Goal: Transaction & Acquisition: Purchase product/service

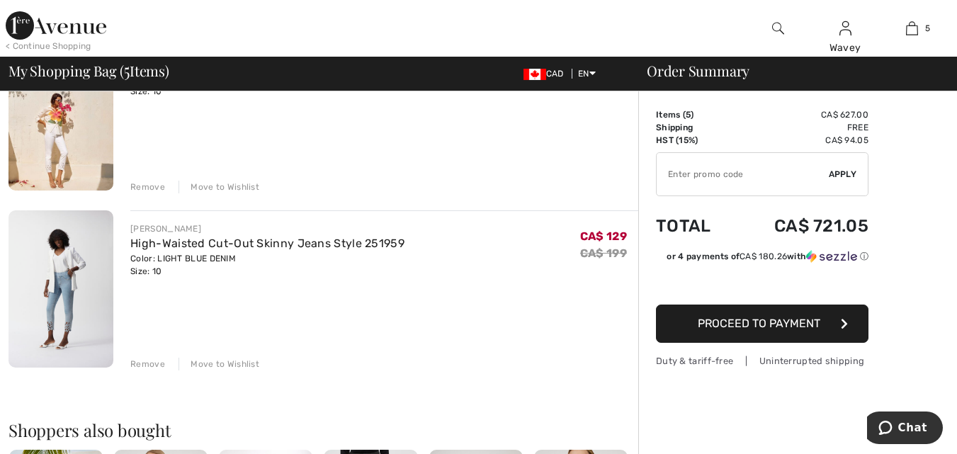
scroll to position [425, 0]
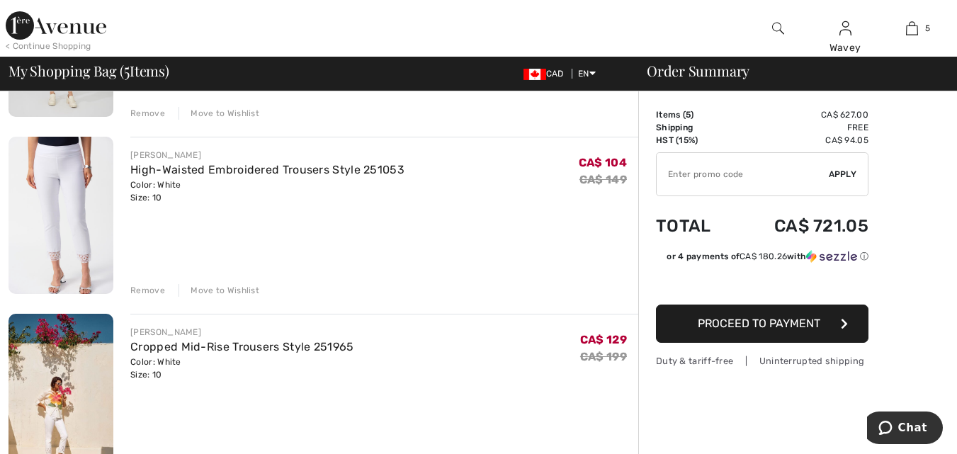
click at [69, 174] on img at bounding box center [61, 215] width 105 height 157
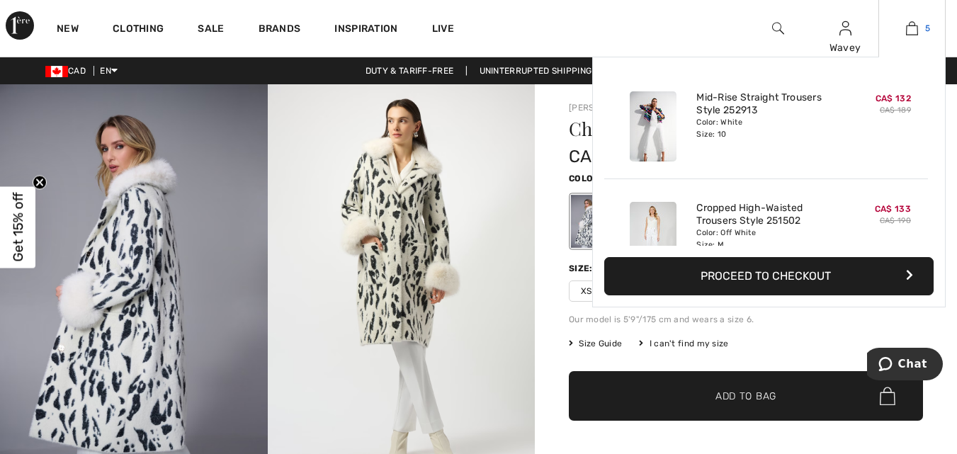
click at [912, 26] on img at bounding box center [912, 28] width 12 height 17
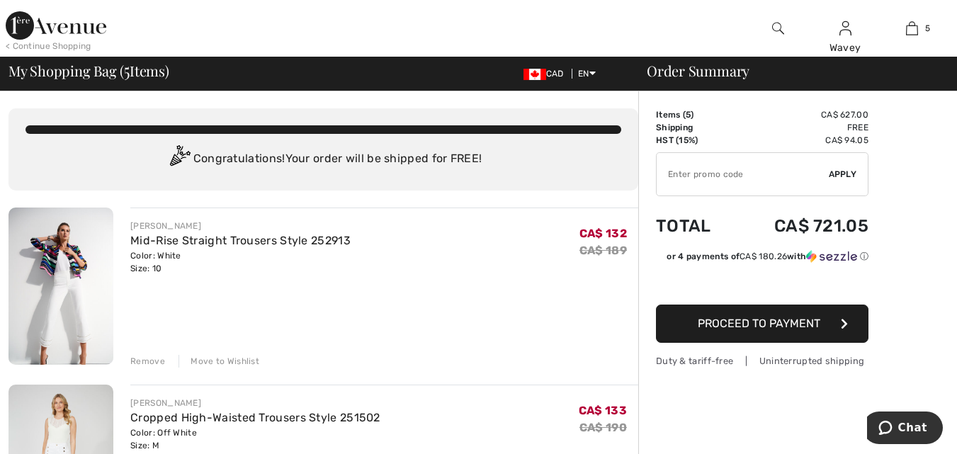
click at [222, 360] on div "Move to Wishlist" at bounding box center [219, 361] width 81 height 13
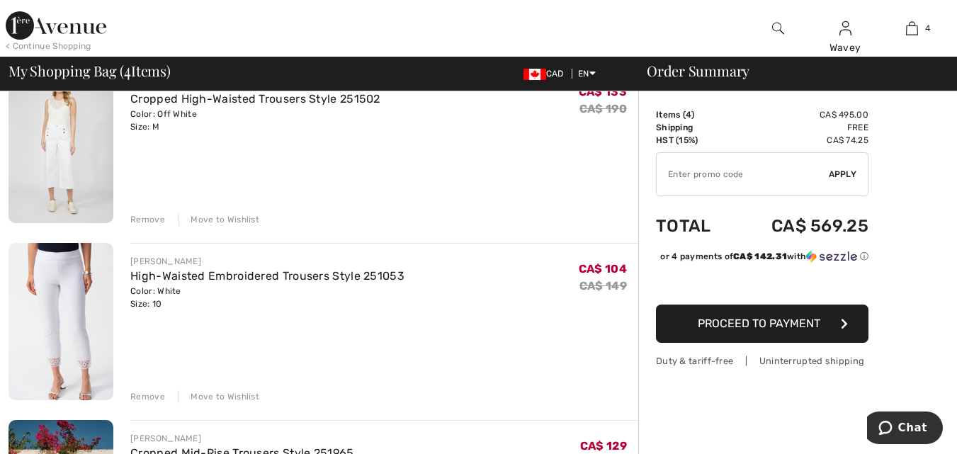
scroll to position [213, 0]
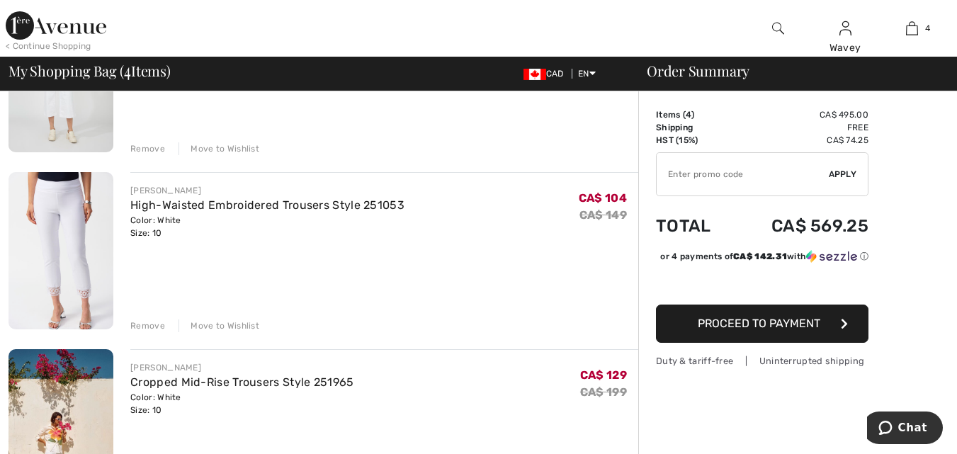
click at [233, 322] on div "Move to Wishlist" at bounding box center [219, 325] width 81 height 13
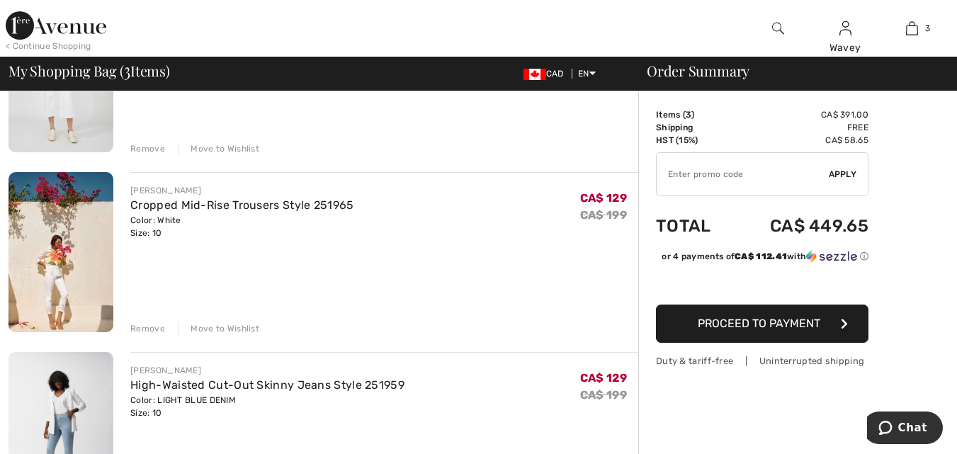
scroll to position [283, 0]
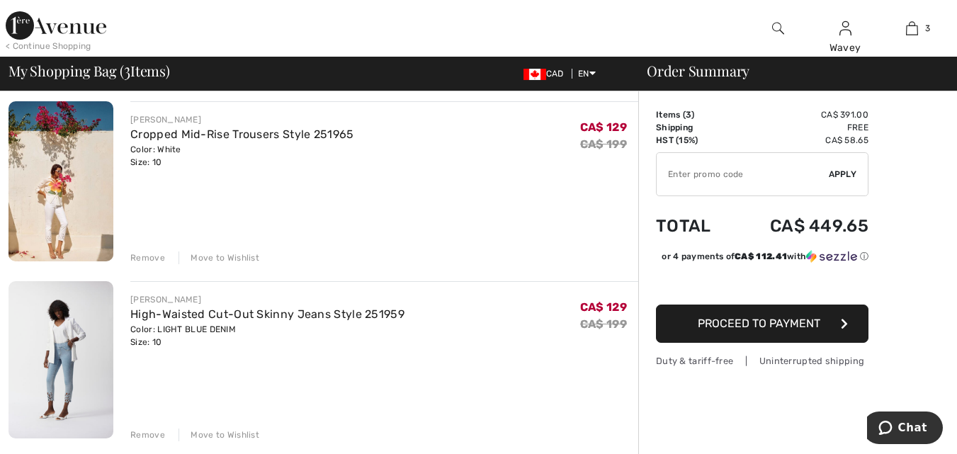
click at [222, 256] on div "Move to Wishlist" at bounding box center [219, 257] width 81 height 13
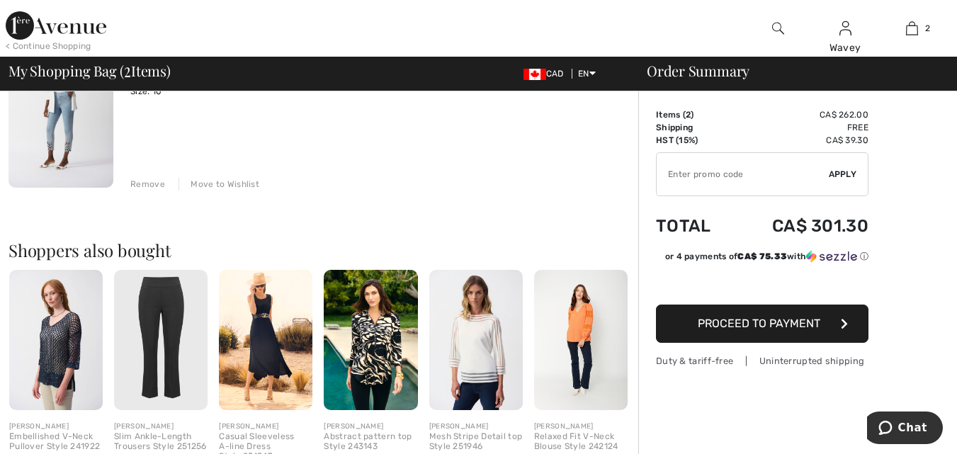
scroll to position [425, 0]
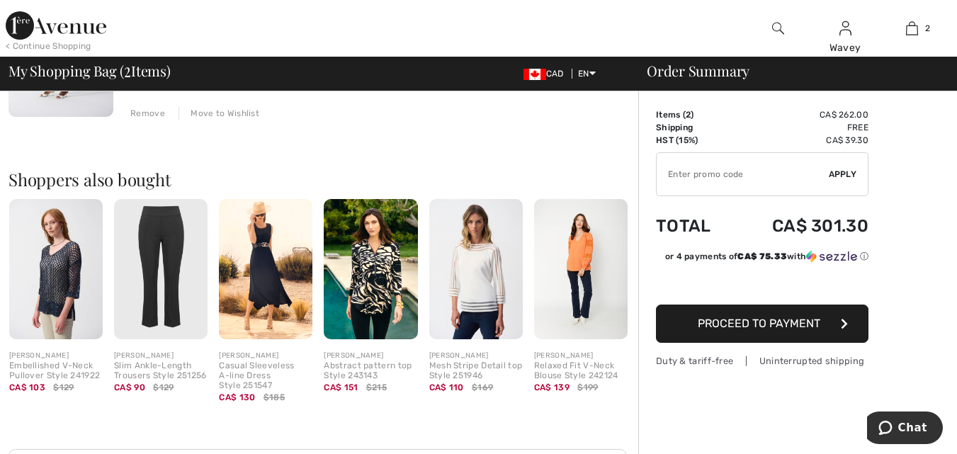
click at [260, 256] on img at bounding box center [266, 269] width 94 height 140
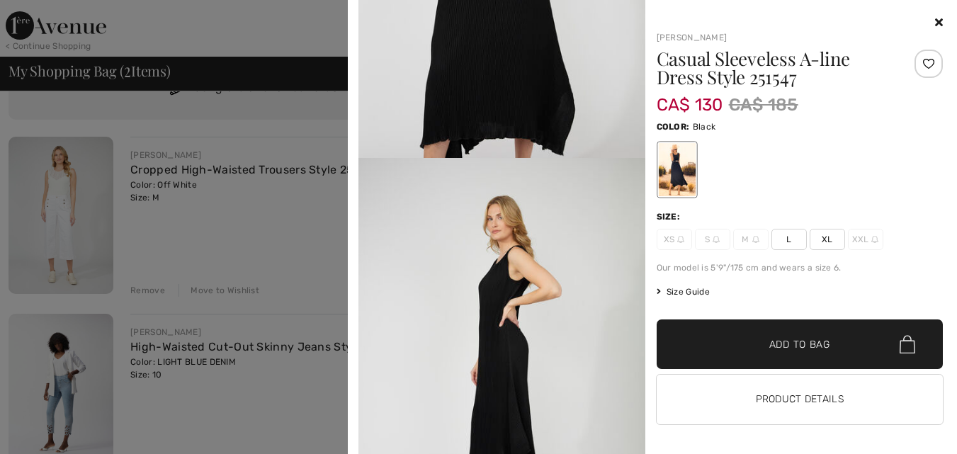
scroll to position [1558, 0]
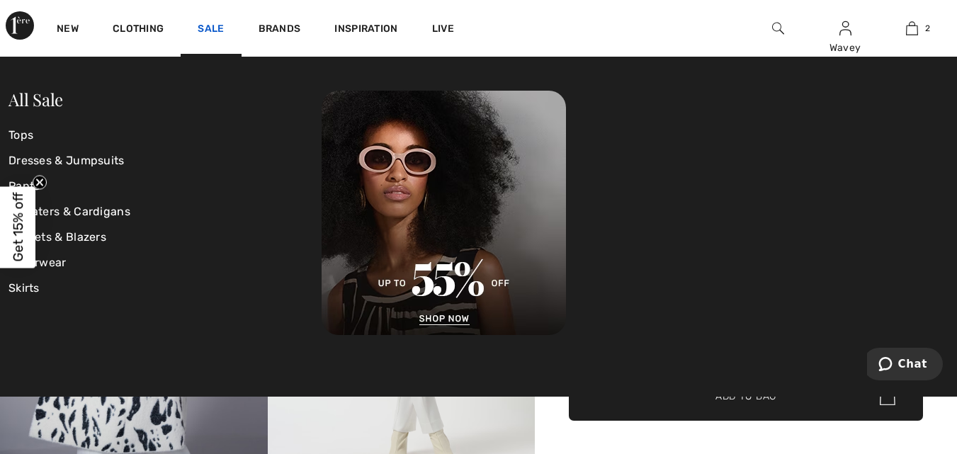
click at [203, 26] on link "Sale" at bounding box center [211, 30] width 26 height 15
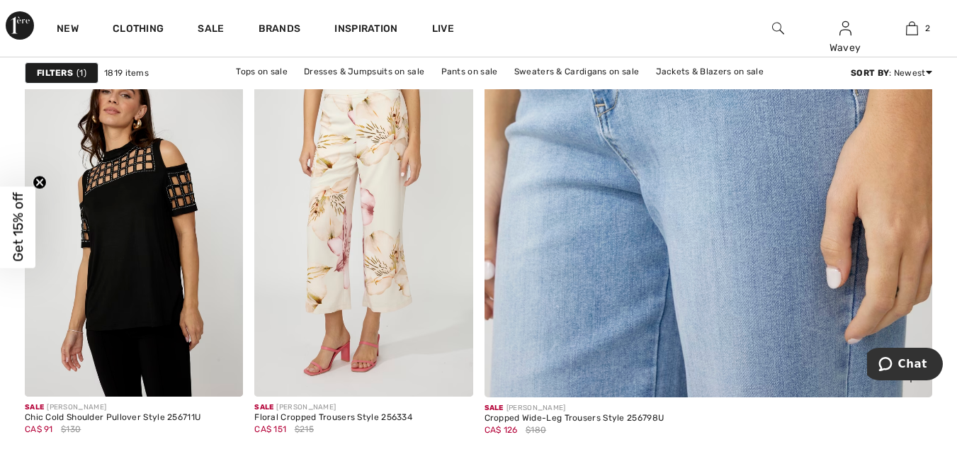
scroll to position [638, 0]
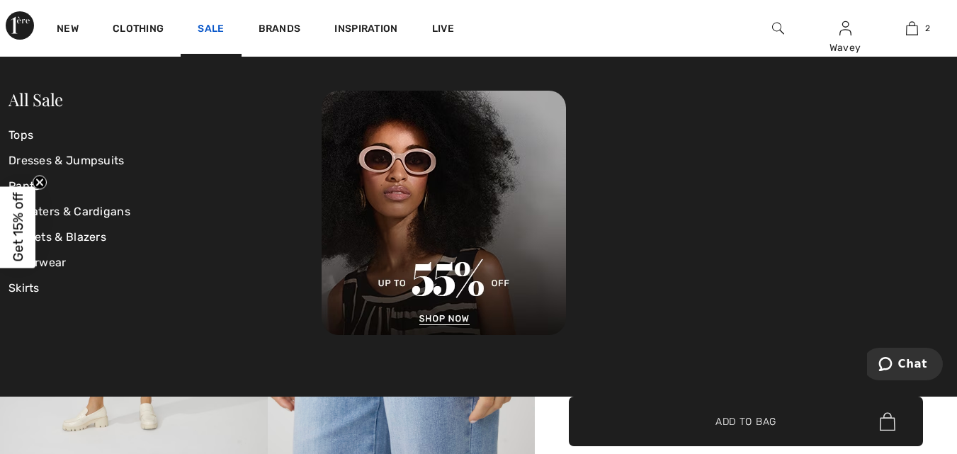
click at [210, 28] on link "Sale" at bounding box center [211, 30] width 26 height 15
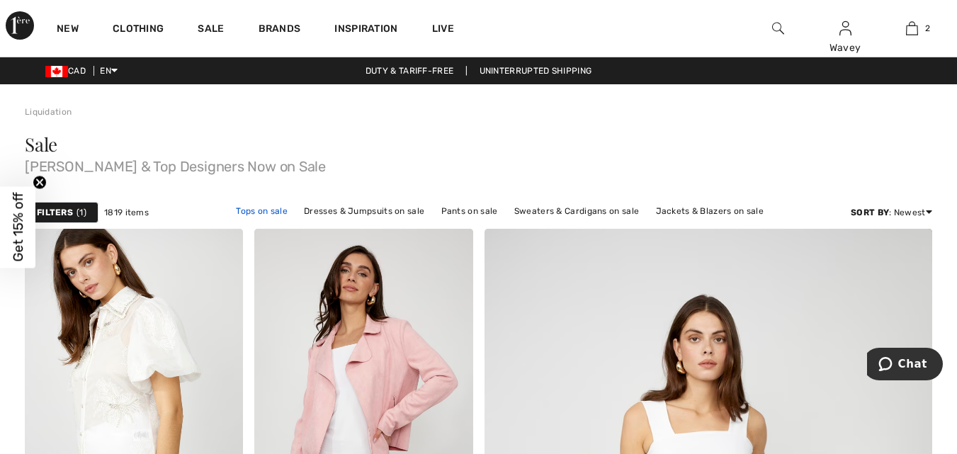
click at [263, 214] on link "Tops on sale" at bounding box center [262, 211] width 66 height 18
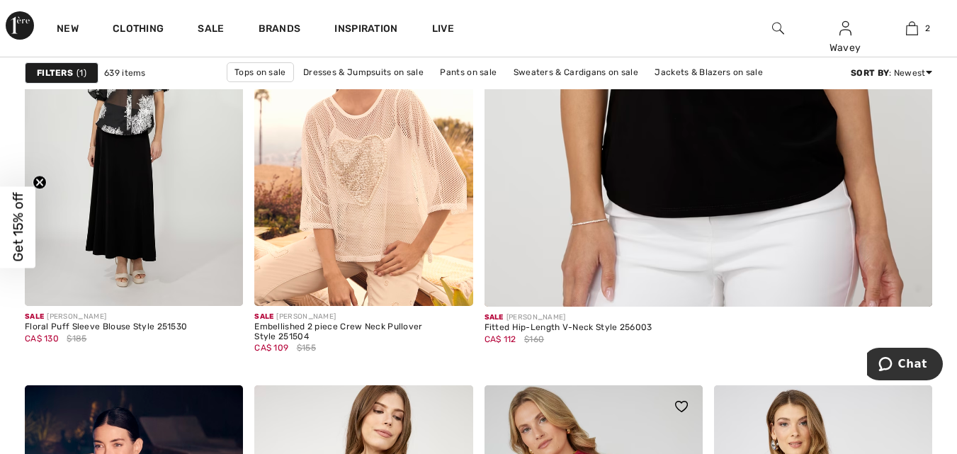
scroll to position [708, 0]
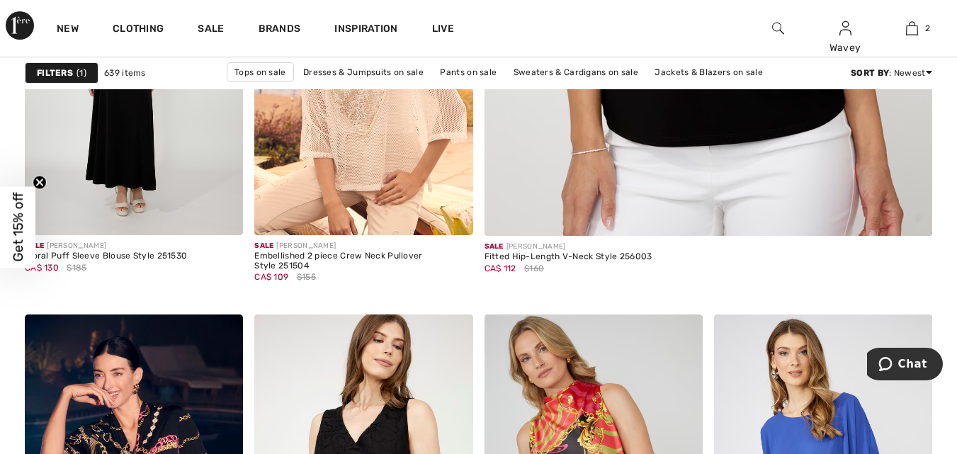
click at [12, 226] on span "Get 15% off" at bounding box center [18, 227] width 16 height 69
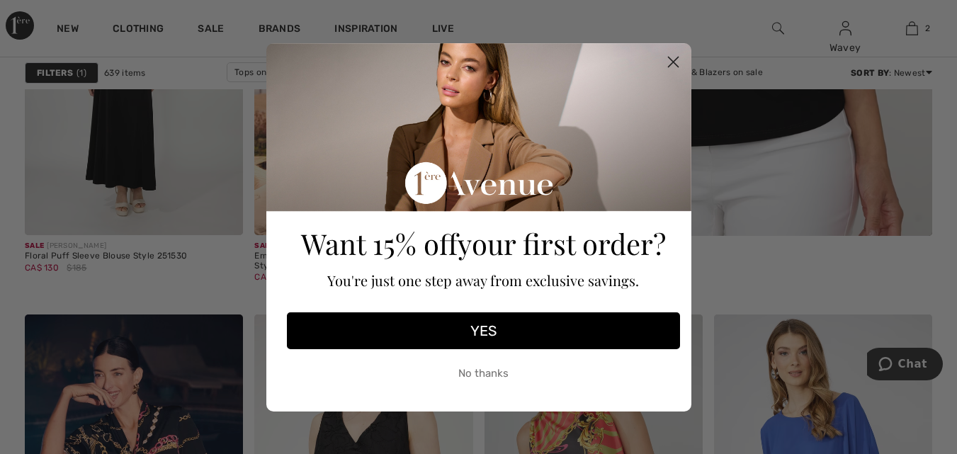
click at [486, 331] on button "YES" at bounding box center [483, 330] width 393 height 37
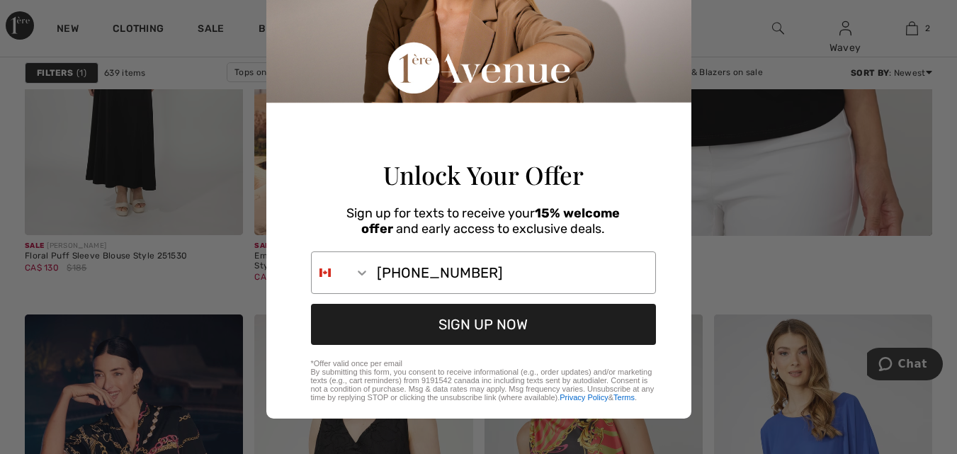
scroll to position [155, 0]
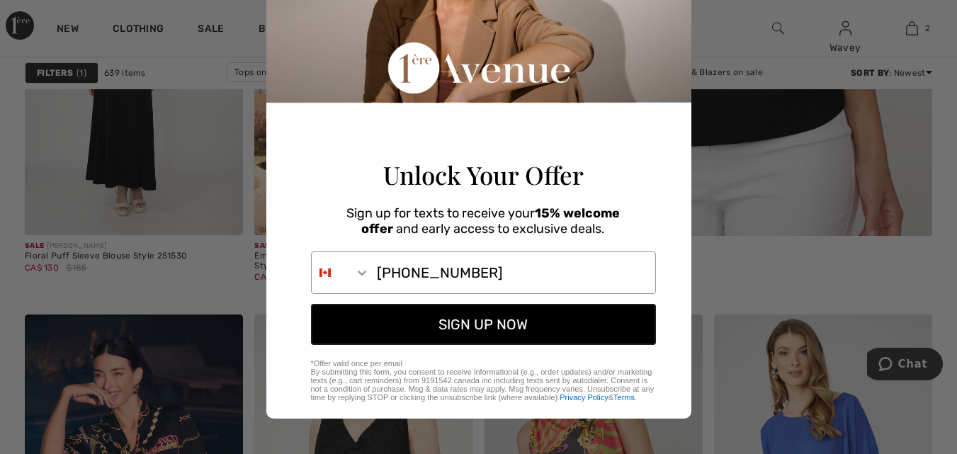
type input "[PHONE_NUMBER]"
click at [461, 327] on button "SIGN UP NOW" at bounding box center [483, 324] width 345 height 41
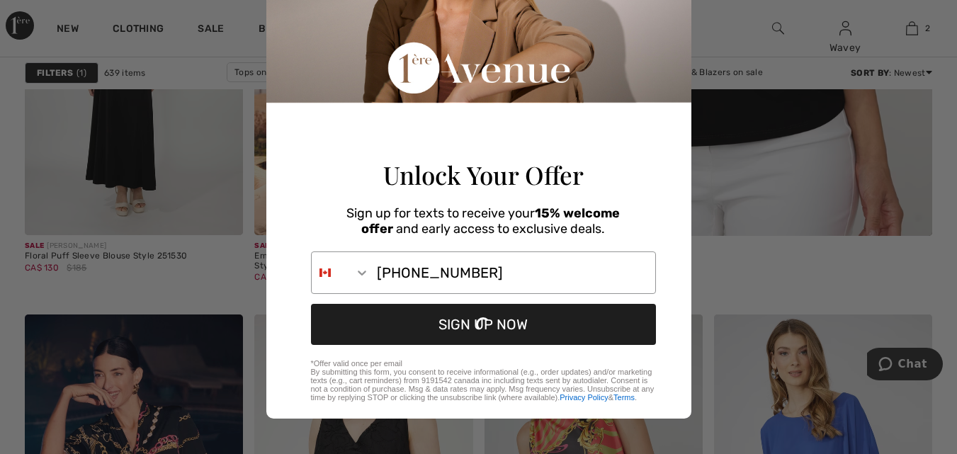
scroll to position [0, 0]
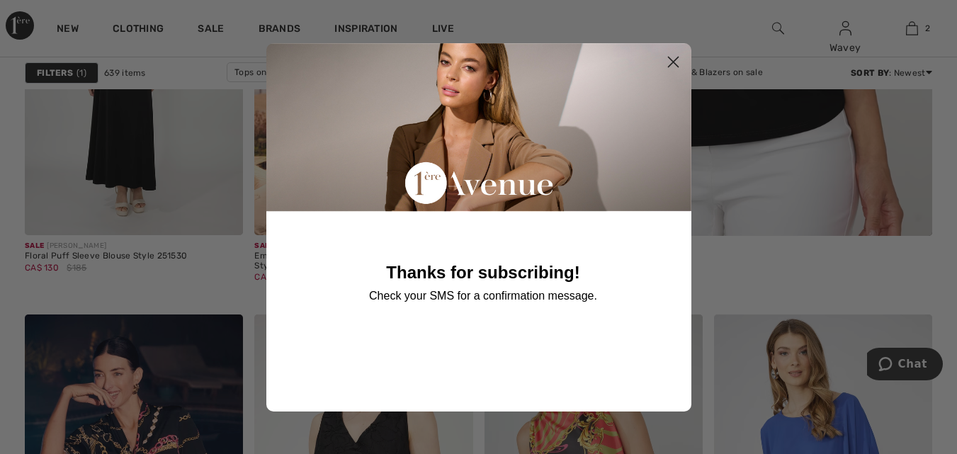
click at [674, 56] on circle "Close dialog" at bounding box center [672, 61] width 23 height 23
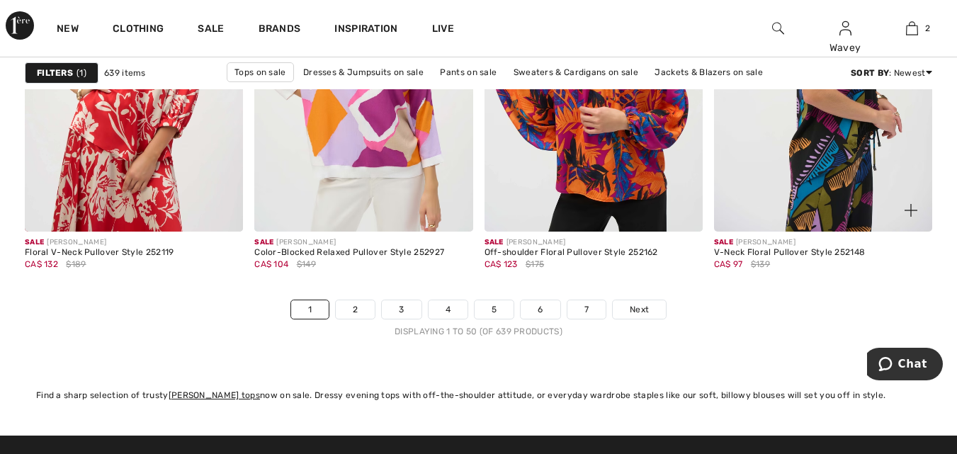
scroll to position [6163, 0]
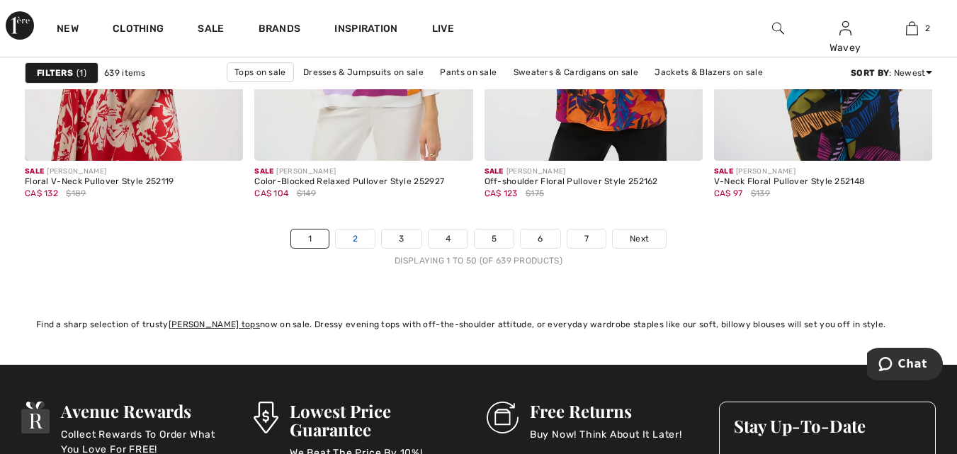
click at [353, 237] on link "2" at bounding box center [355, 239] width 39 height 18
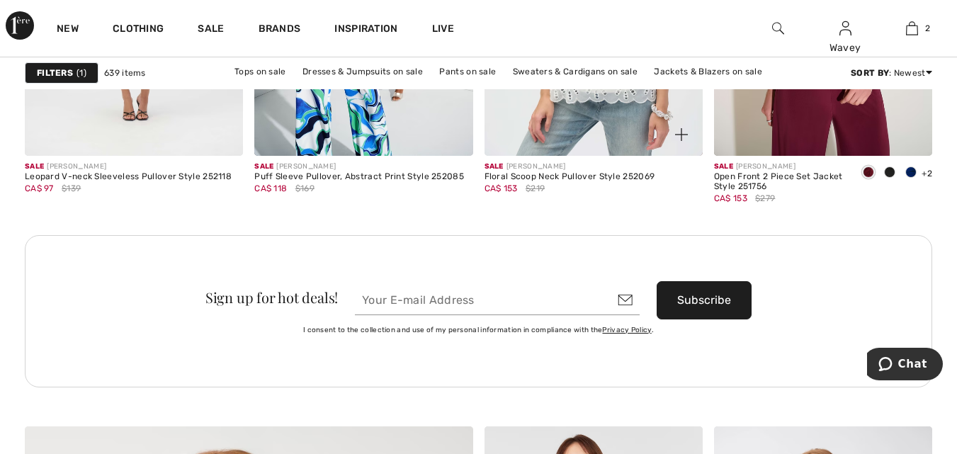
scroll to position [2833, 0]
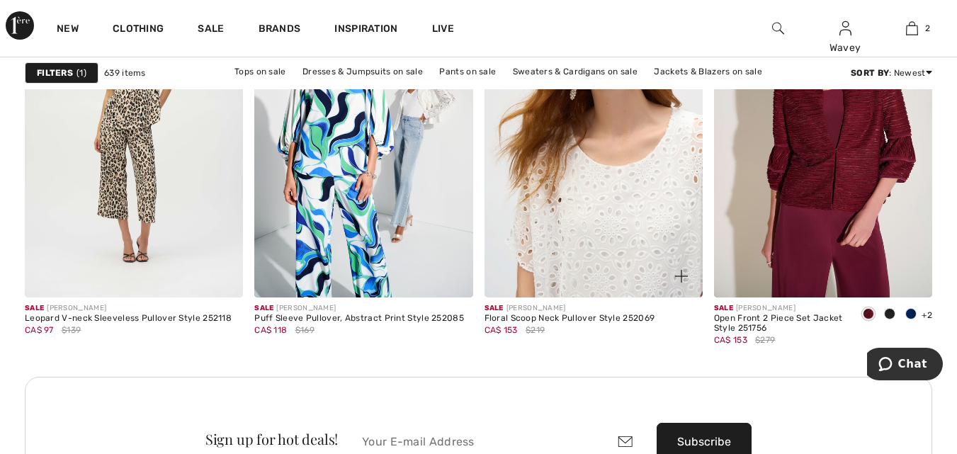
click at [607, 188] on img at bounding box center [594, 133] width 218 height 327
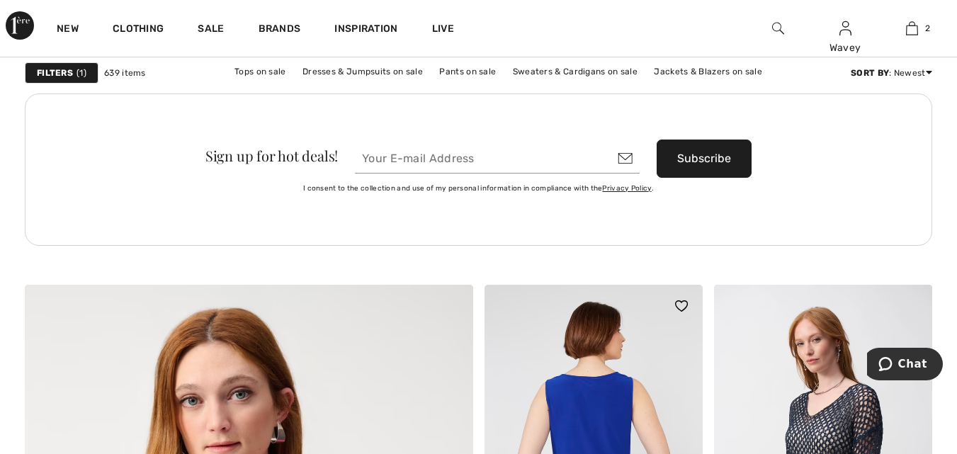
scroll to position [3400, 0]
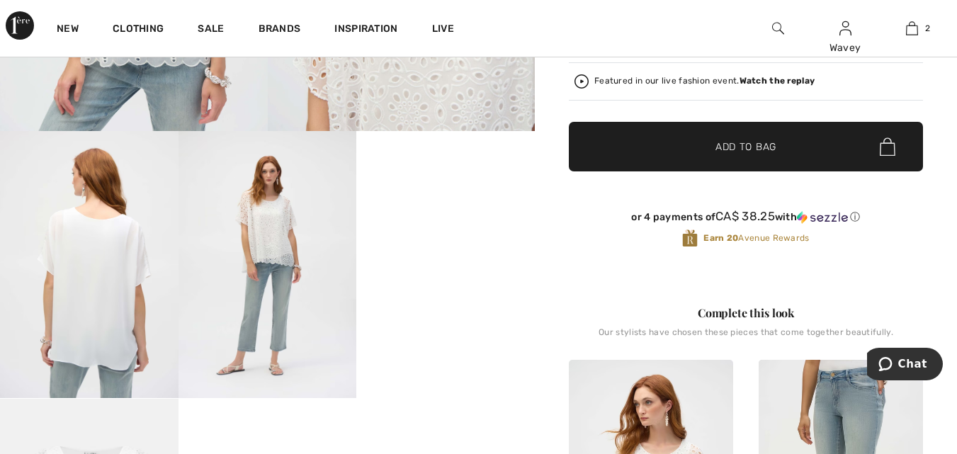
scroll to position [708, 0]
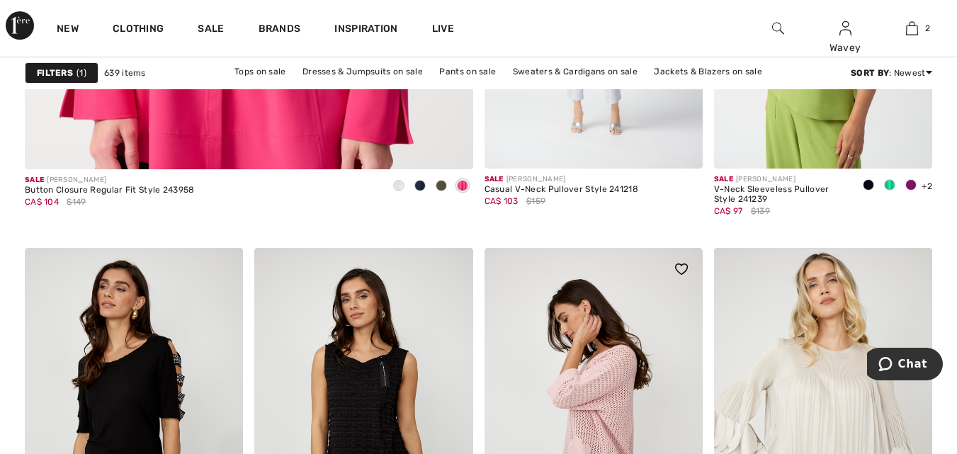
scroll to position [4179, 0]
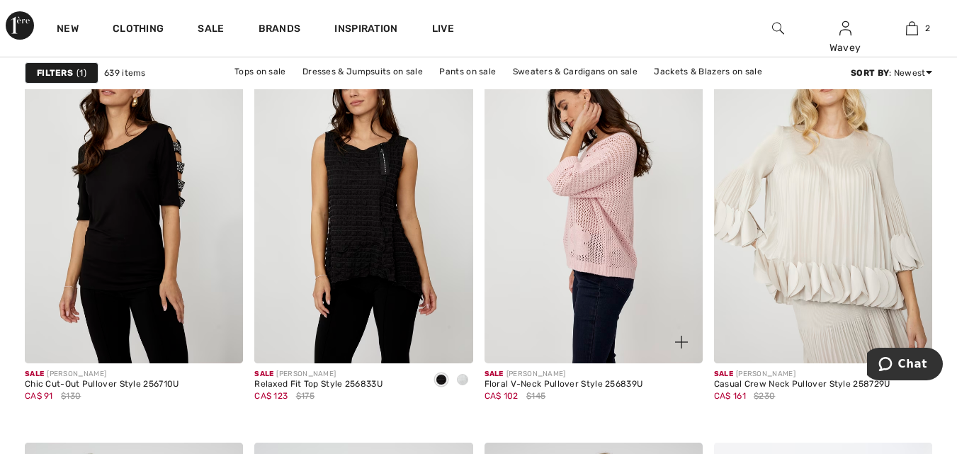
click at [608, 216] on img at bounding box center [594, 198] width 218 height 327
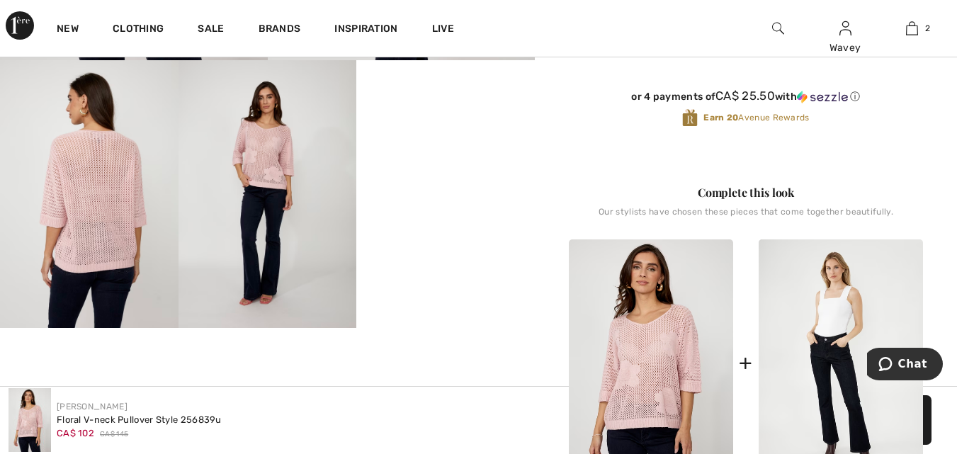
scroll to position [71, 0]
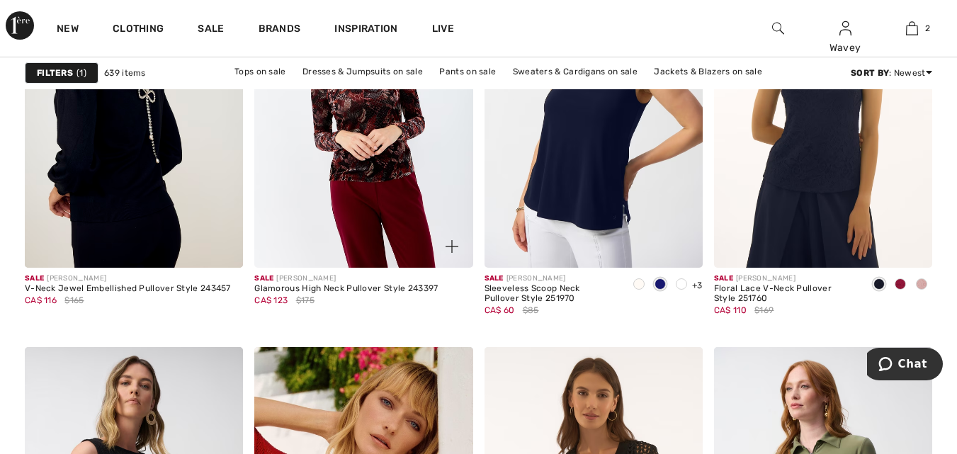
scroll to position [5171, 0]
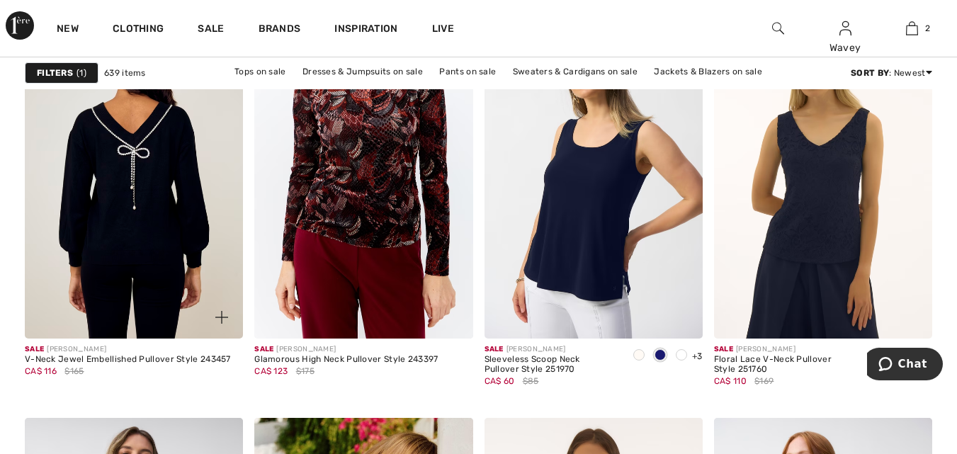
click at [156, 218] on img at bounding box center [134, 174] width 218 height 327
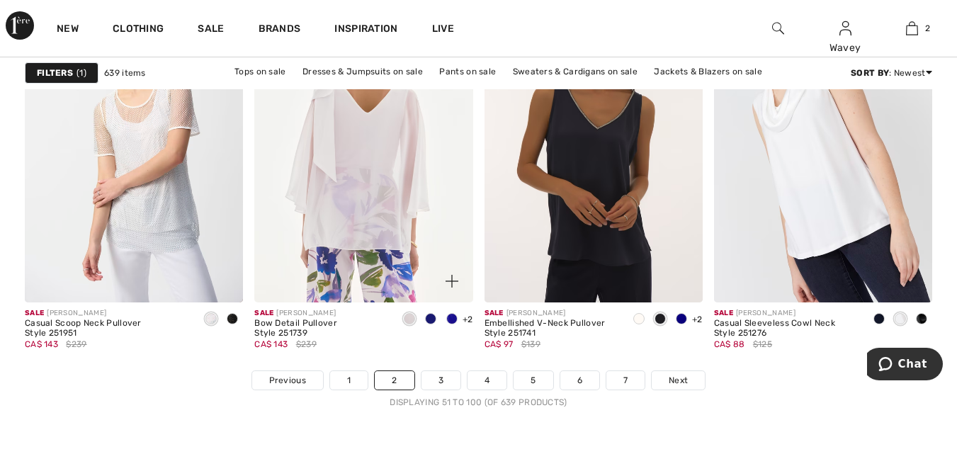
scroll to position [6233, 0]
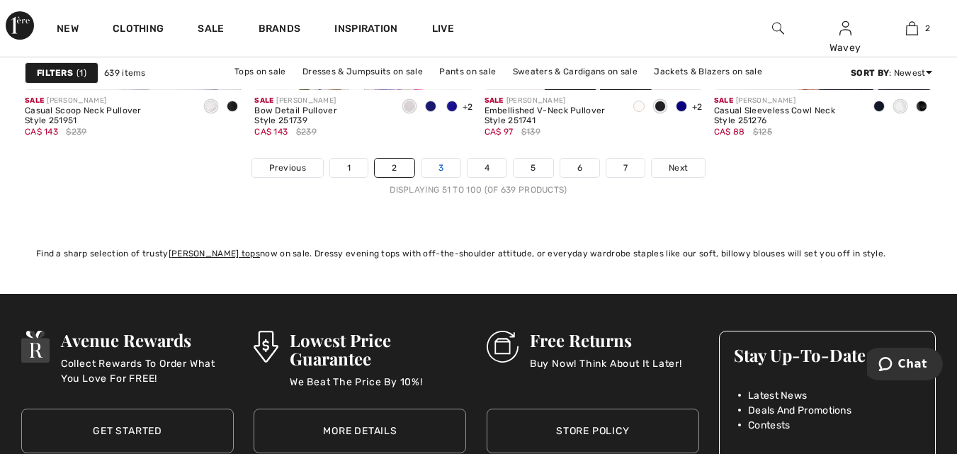
click at [438, 162] on link "3" at bounding box center [440, 168] width 39 height 18
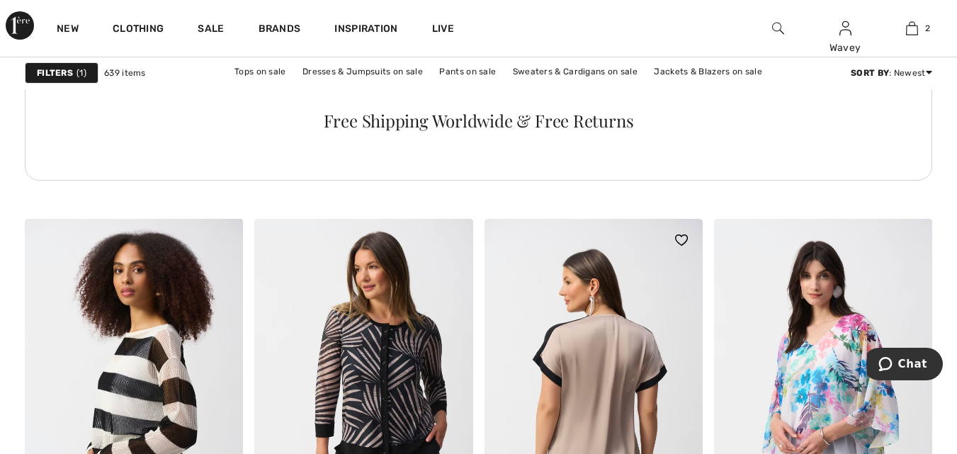
scroll to position [1913, 0]
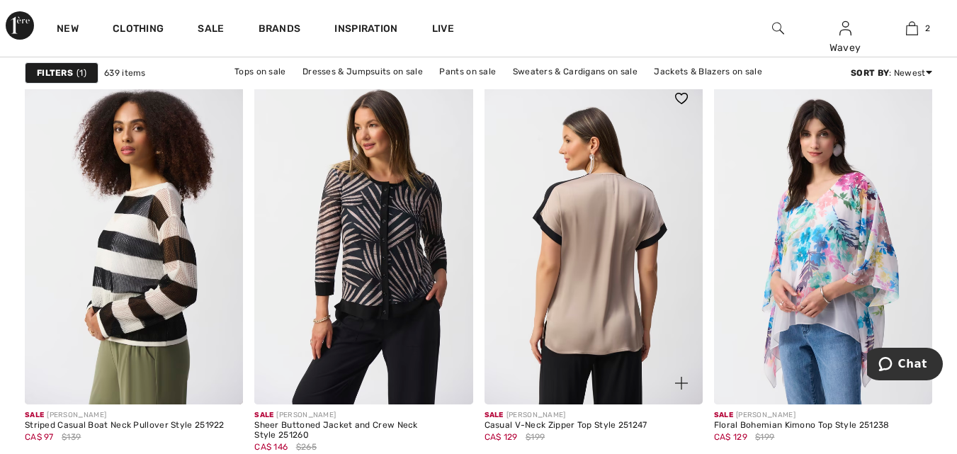
click at [606, 278] on img at bounding box center [594, 240] width 218 height 327
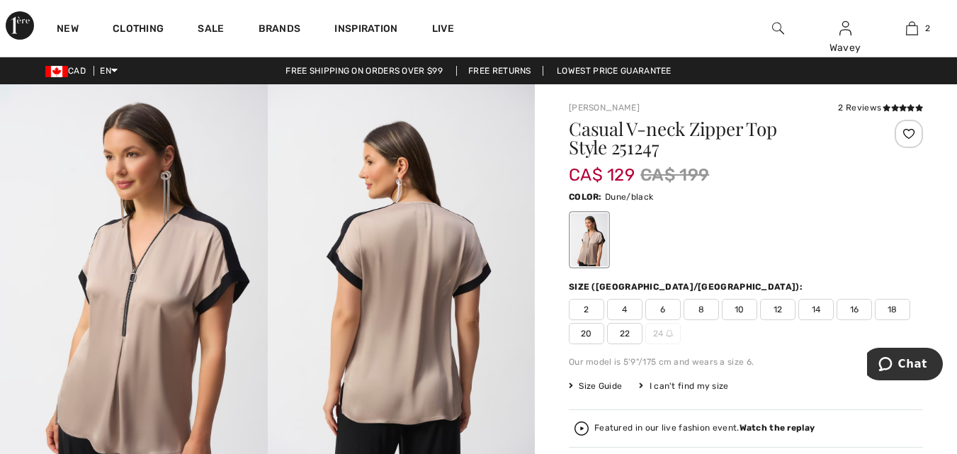
click at [774, 307] on span "12" at bounding box center [777, 309] width 35 height 21
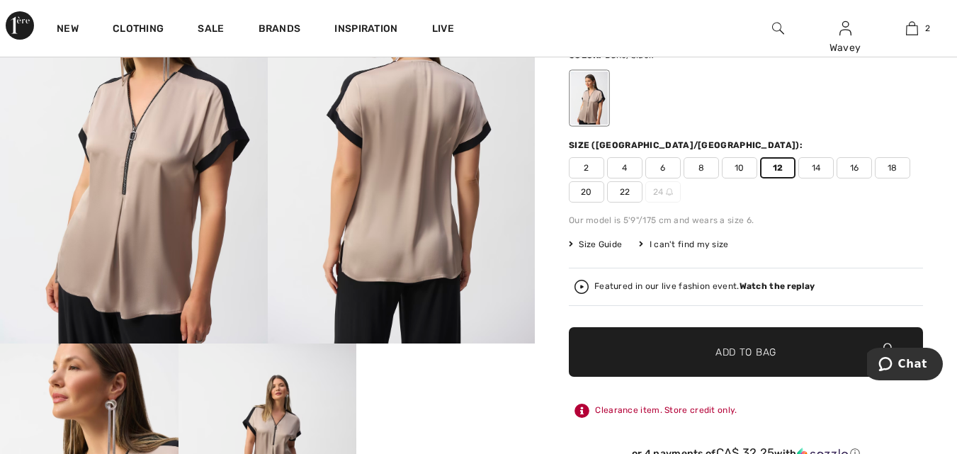
scroll to position [213, 0]
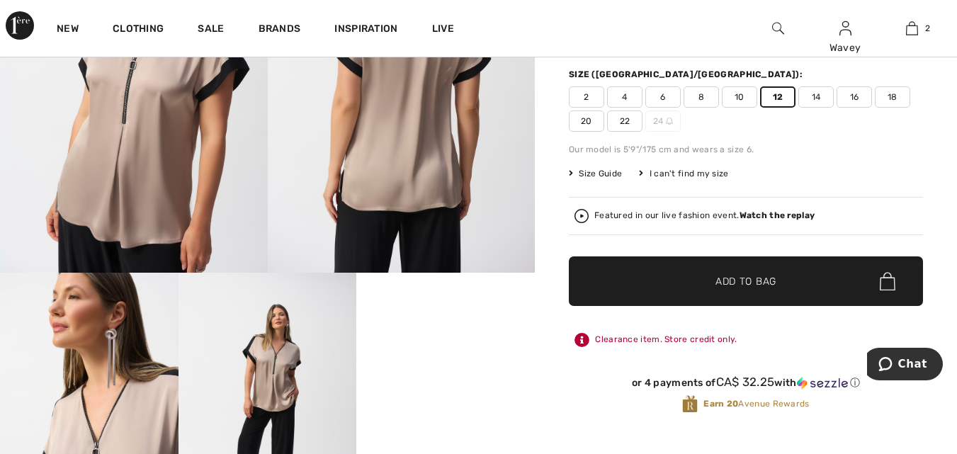
click at [744, 280] on span "Add to Bag" at bounding box center [745, 281] width 61 height 15
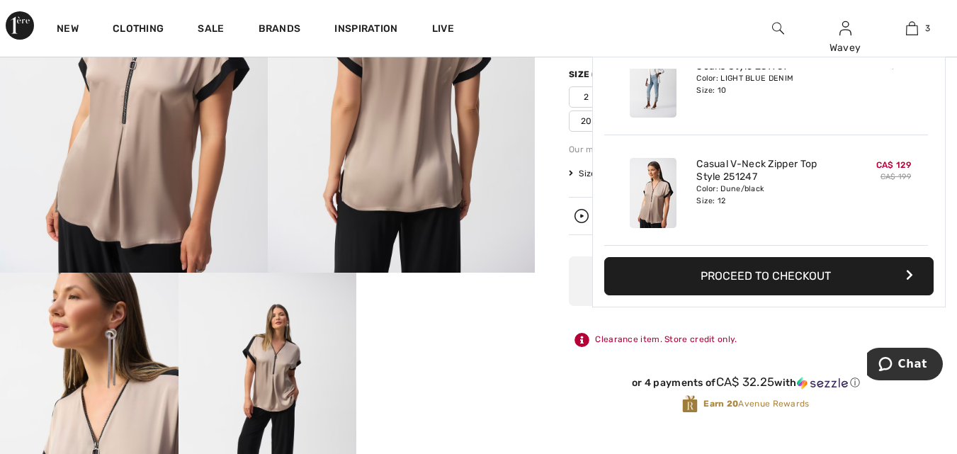
scroll to position [0, 0]
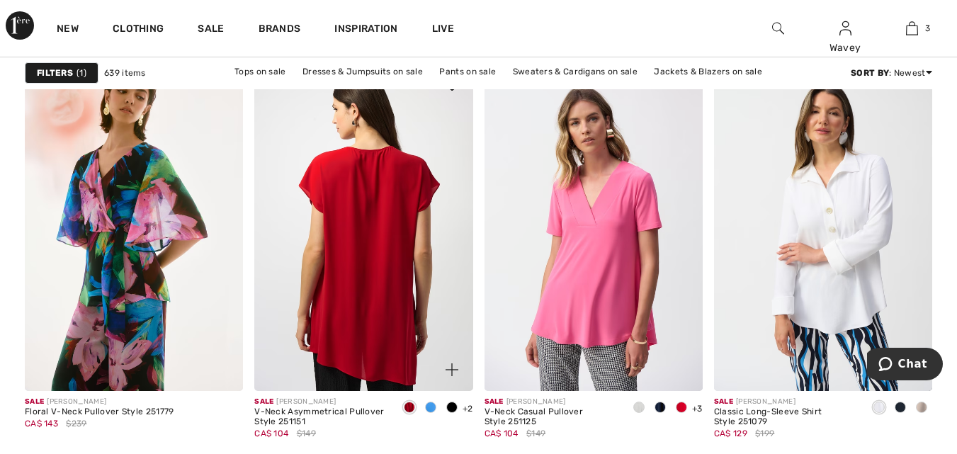
scroll to position [5596, 0]
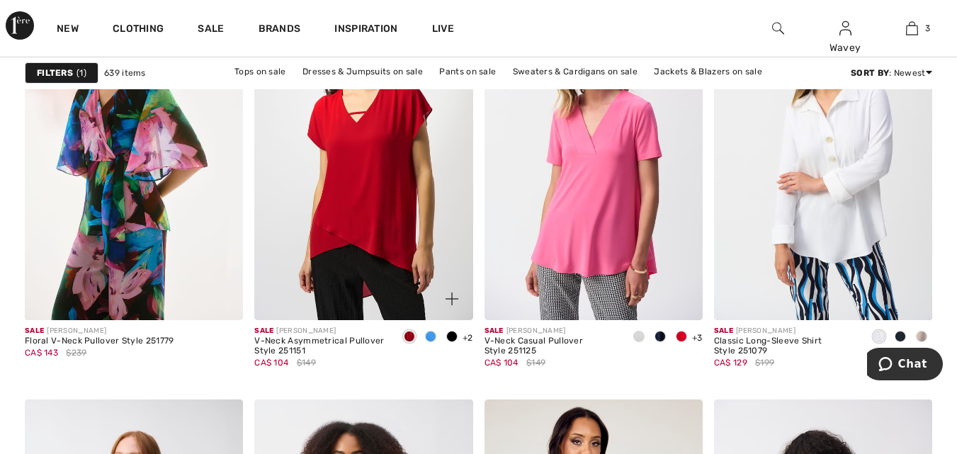
click at [431, 334] on span at bounding box center [430, 336] width 11 height 11
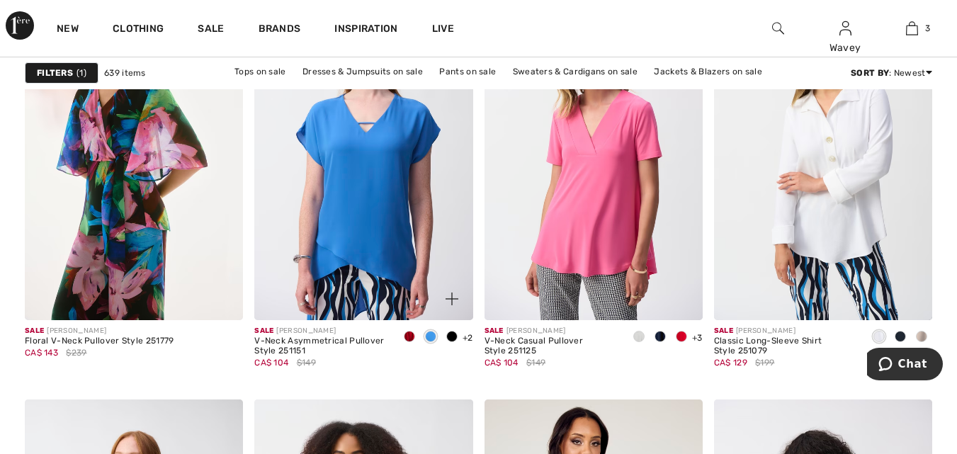
click at [453, 332] on span at bounding box center [451, 336] width 11 height 11
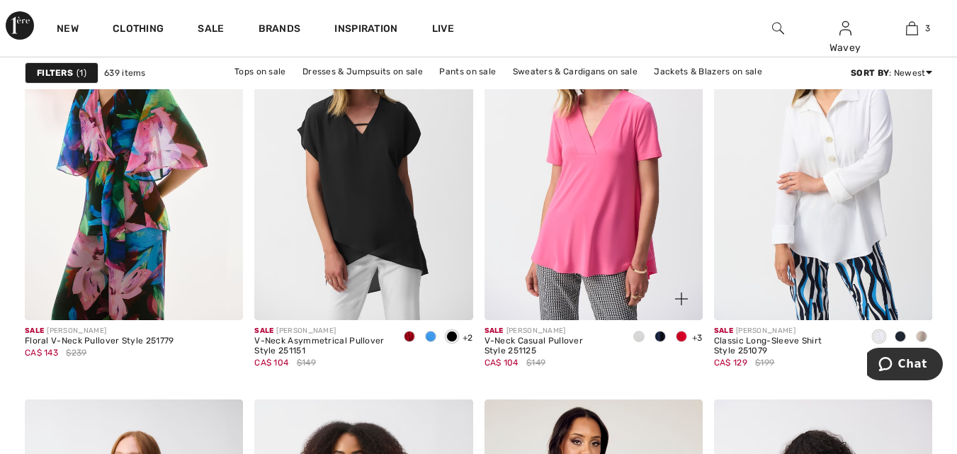
click at [677, 334] on span at bounding box center [681, 336] width 11 height 11
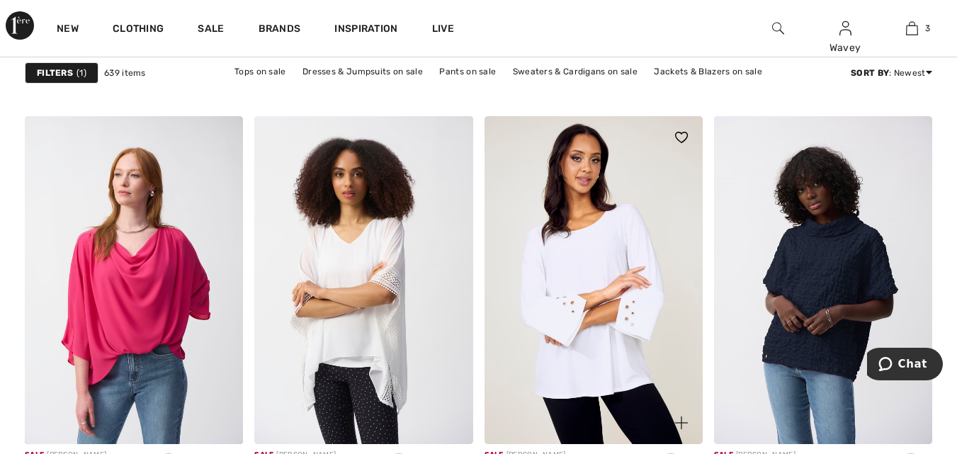
scroll to position [6233, 0]
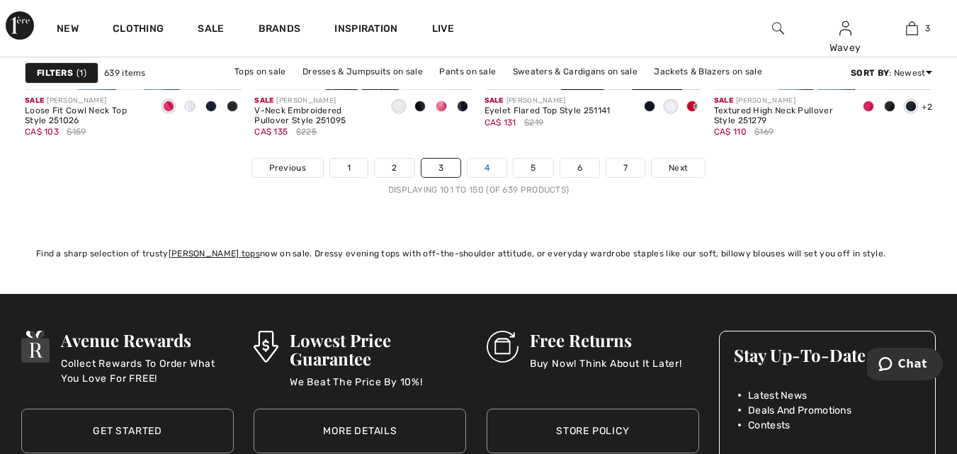
click at [483, 167] on link "4" at bounding box center [487, 168] width 39 height 18
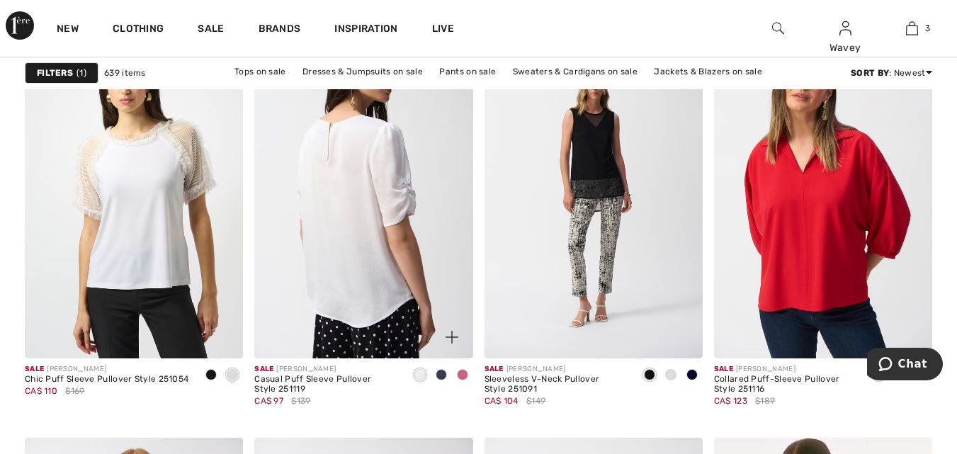
scroll to position [1063, 0]
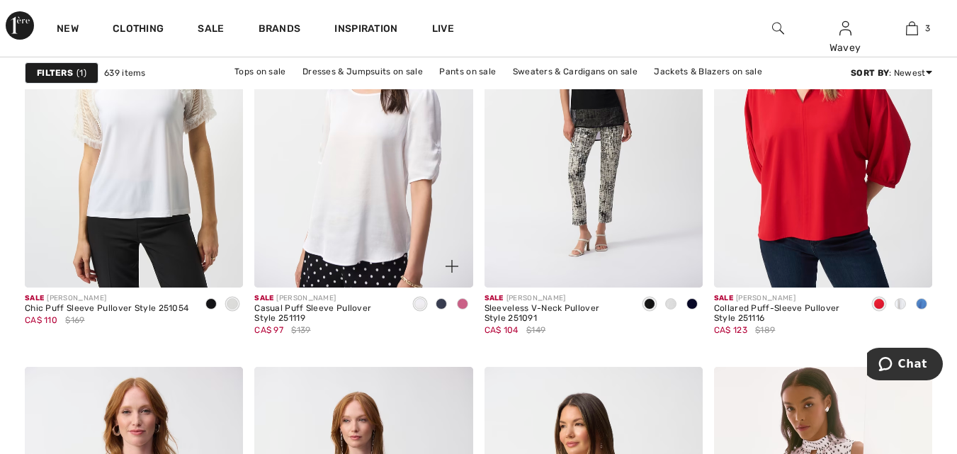
click at [441, 301] on span at bounding box center [441, 303] width 11 height 11
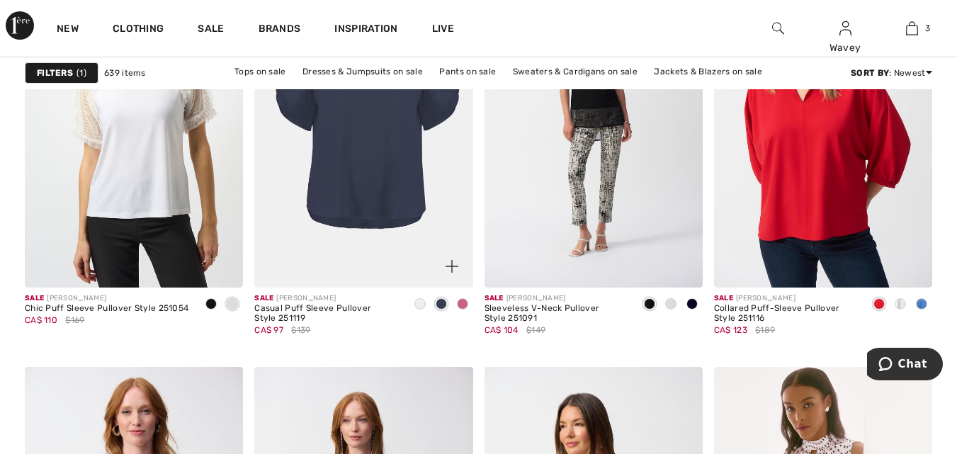
click at [465, 303] on span at bounding box center [462, 303] width 11 height 11
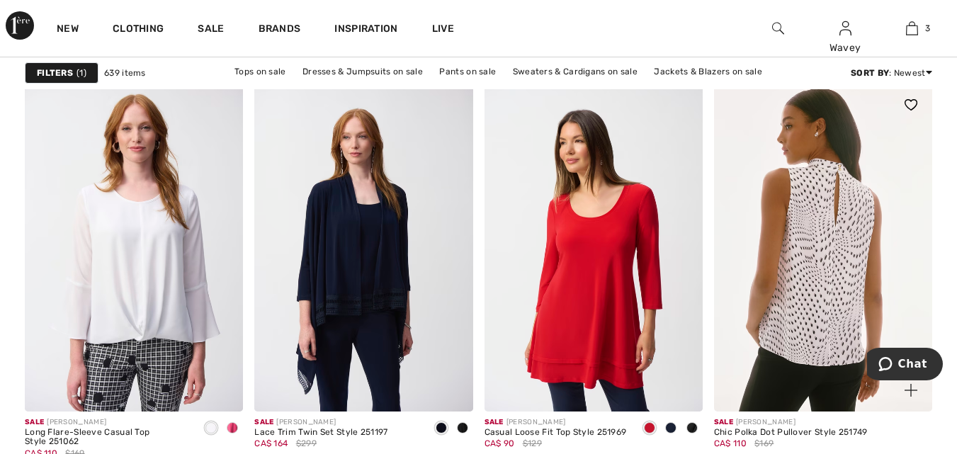
scroll to position [1417, 0]
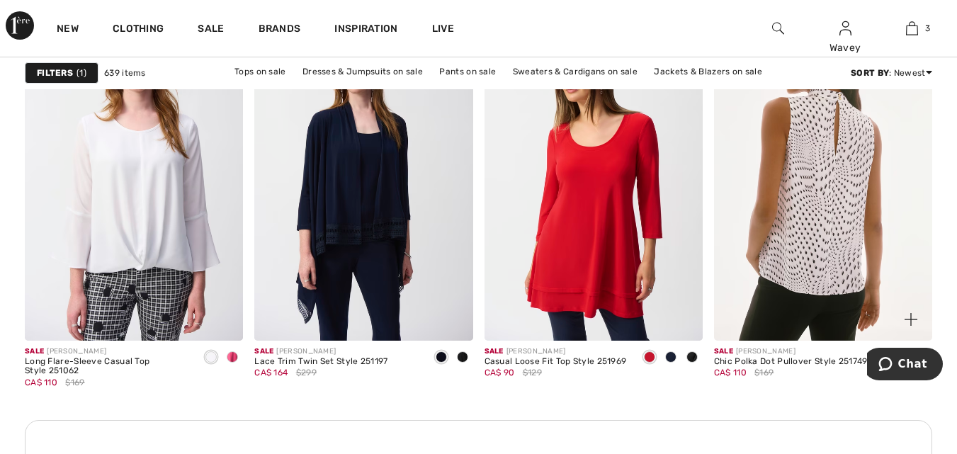
click at [816, 247] on img at bounding box center [823, 176] width 218 height 327
